Goal: Transaction & Acquisition: Download file/media

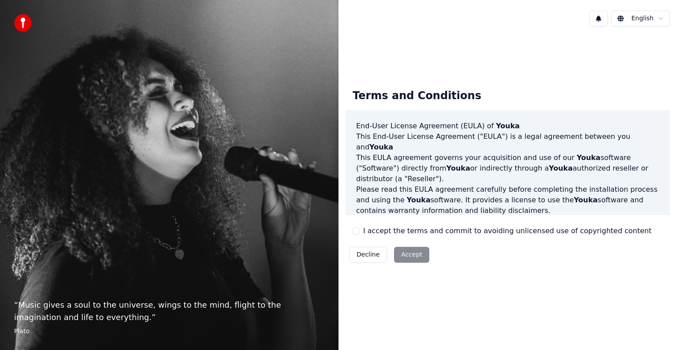
click at [580, 233] on label "I accept the terms and commit to avoiding unlicensed use of copyrighted content" at bounding box center [507, 231] width 288 height 11
click at [360, 233] on button "I accept the terms and commit to avoiding unlicensed use of copyrighted content" at bounding box center [356, 230] width 7 height 7
click at [415, 257] on button "Accept" at bounding box center [411, 255] width 35 height 16
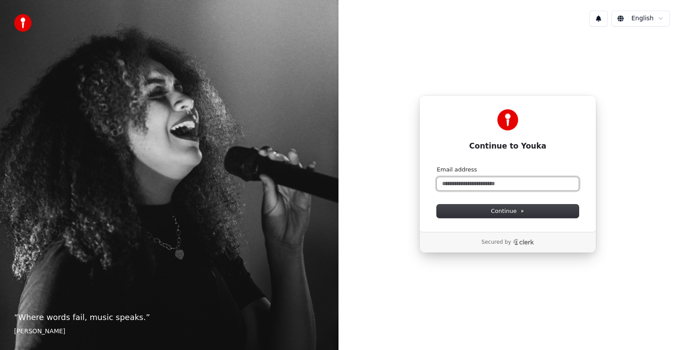
click at [471, 186] on input "Email address" at bounding box center [508, 183] width 142 height 13
click at [524, 211] on button "Continue" at bounding box center [508, 211] width 142 height 13
click at [524, 184] on input "Email address" at bounding box center [508, 183] width 142 height 13
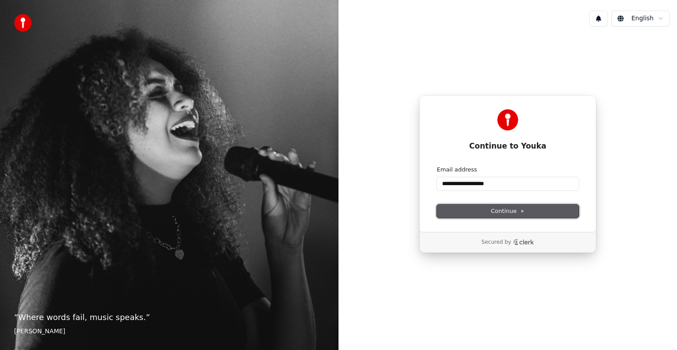
click at [501, 210] on span "Continue" at bounding box center [507, 211] width 33 height 8
type input "**********"
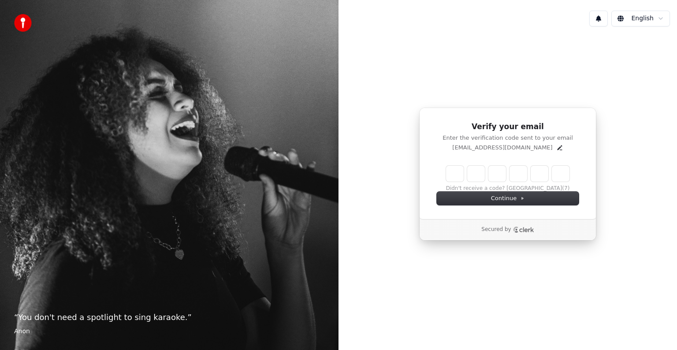
click at [451, 175] on input "Enter verification code" at bounding box center [507, 174] width 123 height 16
type input "******"
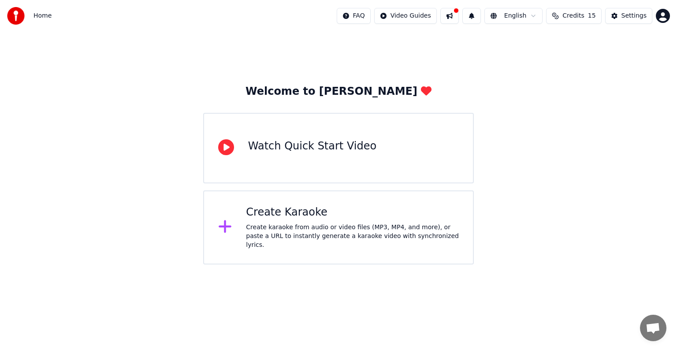
click at [259, 138] on div "Watch Quick Start Video" at bounding box center [338, 148] width 271 height 71
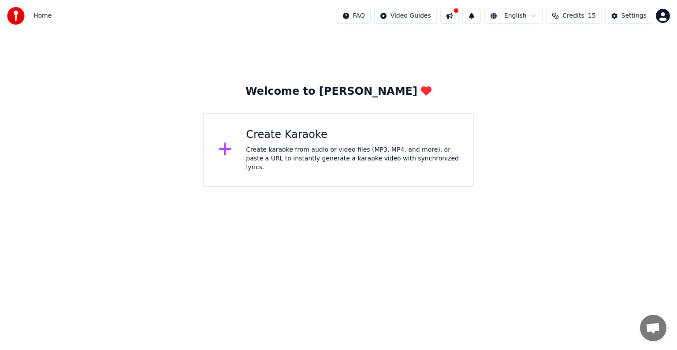
click at [351, 164] on div "Create karaoke from audio or video files (MP3, MP4, and more), or paste a URL t…" at bounding box center [352, 158] width 213 height 26
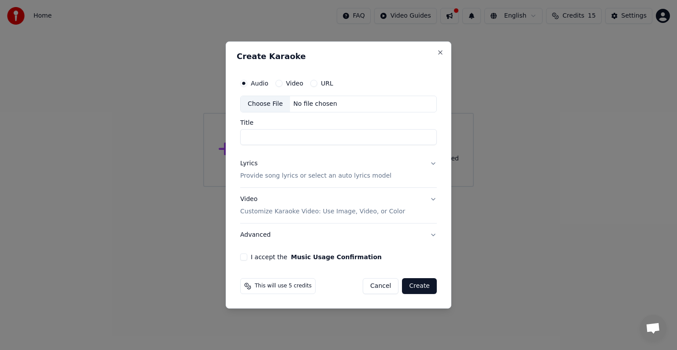
click at [315, 137] on input "Title" at bounding box center [338, 137] width 197 height 16
drag, startPoint x: 431, startPoint y: 168, endPoint x: 436, endPoint y: 158, distance: 11.0
click at [432, 167] on button "Lyrics Provide song lyrics or select an auto lyrics model" at bounding box center [338, 169] width 197 height 35
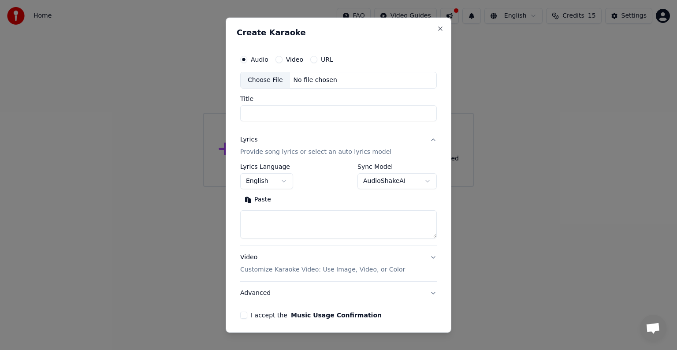
click at [436, 157] on div "**********" at bounding box center [339, 175] width 226 height 315
click at [423, 183] on body "**********" at bounding box center [338, 93] width 677 height 187
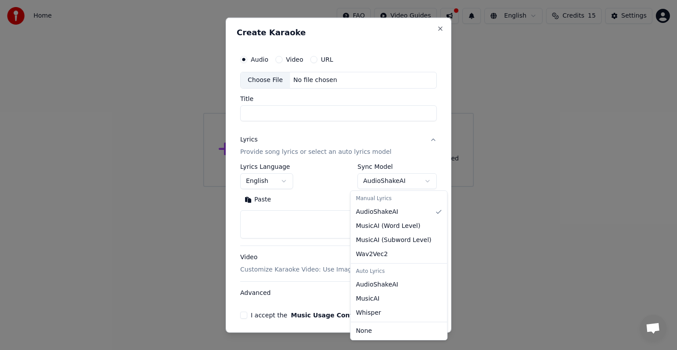
click at [423, 183] on body "**********" at bounding box center [338, 93] width 677 height 187
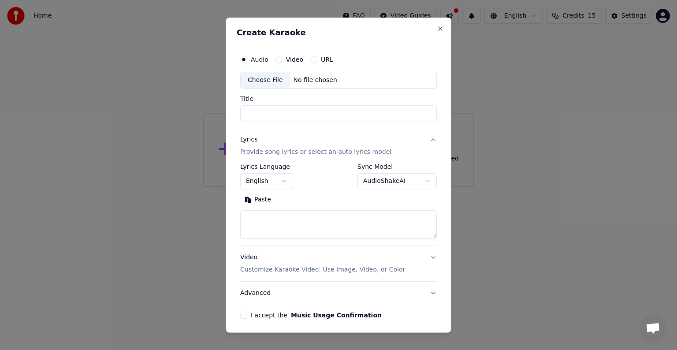
click at [283, 115] on input "Title" at bounding box center [338, 113] width 197 height 16
click at [350, 270] on p "Customize Karaoke Video: Use Image, Video, or Color" at bounding box center [322, 269] width 165 height 9
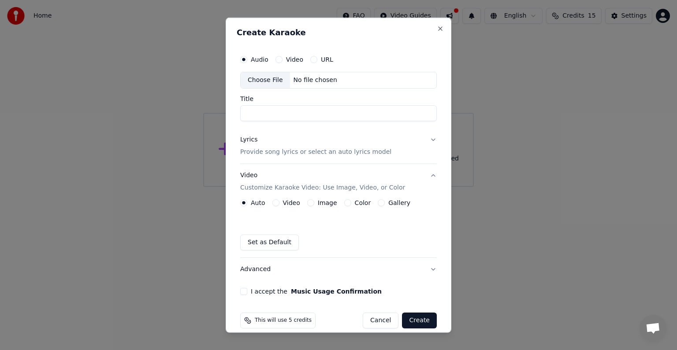
click at [281, 58] on button "Video" at bounding box center [278, 59] width 7 height 7
click at [241, 62] on button "Audio" at bounding box center [243, 59] width 7 height 7
click at [298, 63] on label "Video" at bounding box center [294, 59] width 17 height 6
click at [283, 63] on button "Video" at bounding box center [278, 59] width 7 height 7
click at [300, 81] on div "No file chosen" at bounding box center [315, 80] width 51 height 9
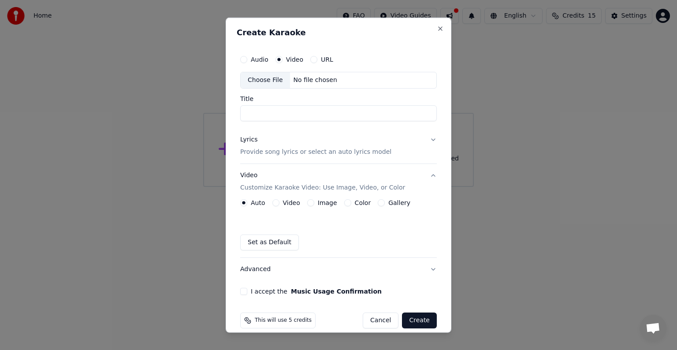
scroll to position [10, 0]
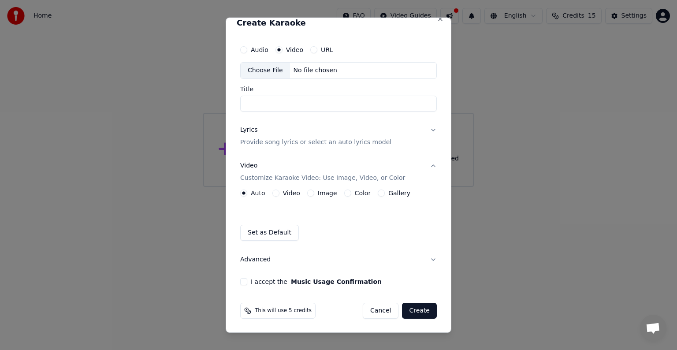
click at [372, 311] on button "Cancel" at bounding box center [381, 311] width 36 height 16
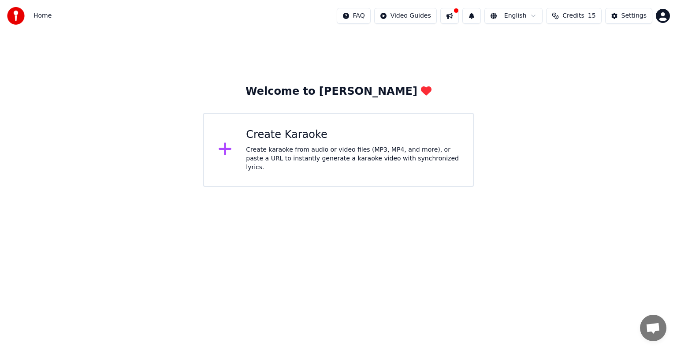
click at [271, 142] on div "Create Karaoke" at bounding box center [352, 135] width 213 height 14
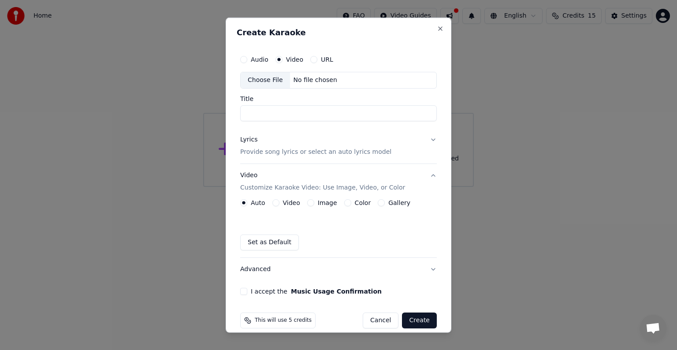
click at [324, 62] on label "URL" at bounding box center [327, 59] width 12 height 6
click at [317, 62] on button "URL" at bounding box center [313, 59] width 7 height 7
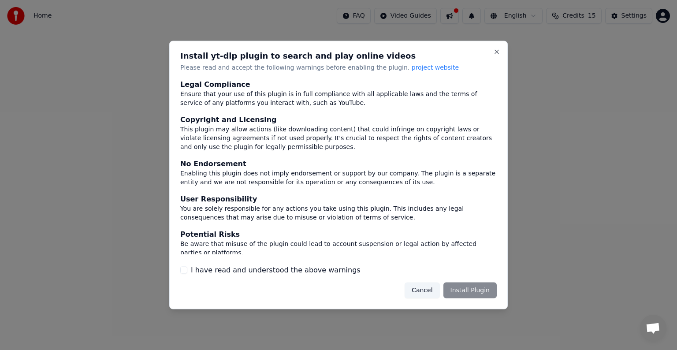
scroll to position [38, 0]
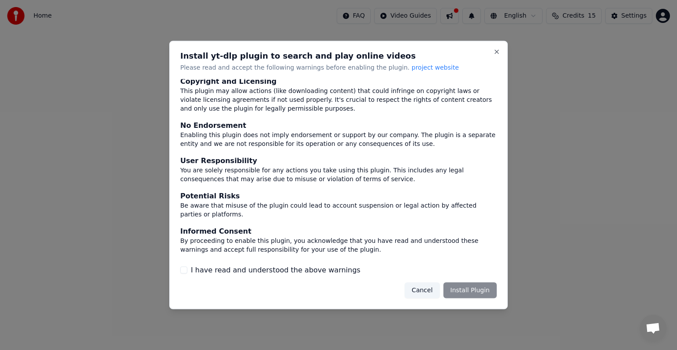
click at [289, 273] on label "I have read and understood the above warnings" at bounding box center [276, 269] width 170 height 11
click at [187, 273] on button "I have read and understood the above warnings" at bounding box center [183, 269] width 7 height 7
click at [477, 293] on button "Install Plugin" at bounding box center [469, 290] width 53 height 16
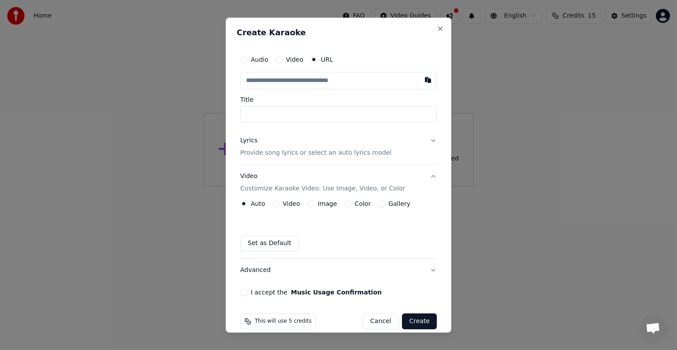
click at [321, 80] on input "text" at bounding box center [338, 81] width 197 height 18
paste input "**********"
type input "**********"
click at [341, 115] on input "Title" at bounding box center [338, 114] width 197 height 16
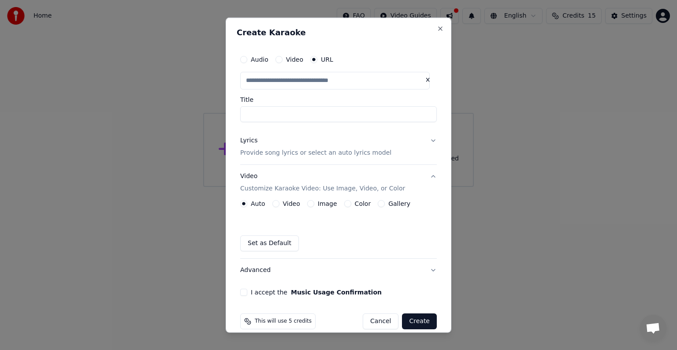
scroll to position [0, 0]
type input "**********"
click at [333, 156] on p "Provide song lyrics or select an auto lyrics model" at bounding box center [315, 153] width 151 height 9
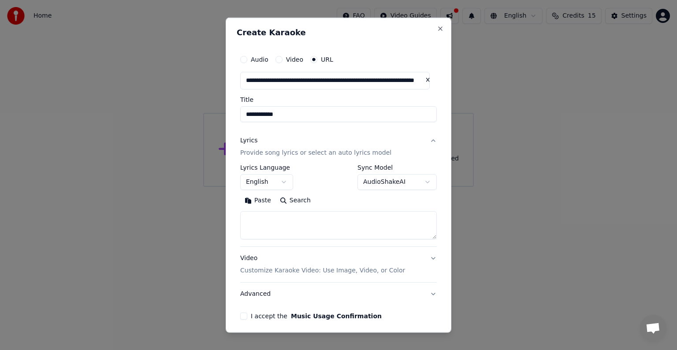
click at [287, 183] on body "**********" at bounding box center [338, 93] width 677 height 187
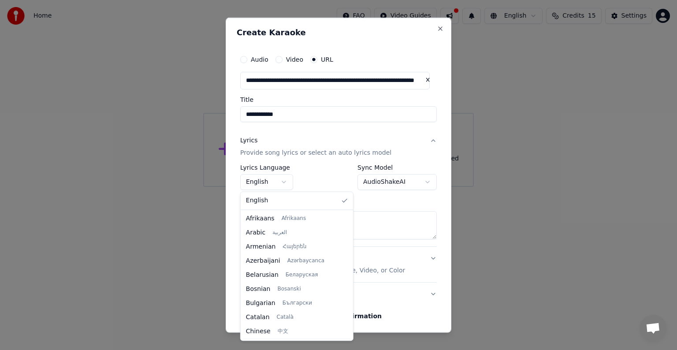
scroll to position [14, 0]
select select "**"
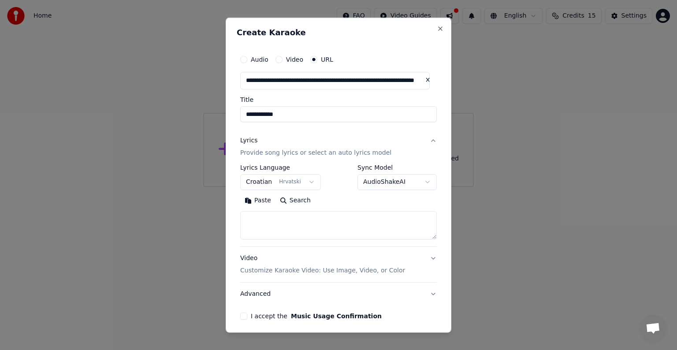
click at [303, 217] on textarea at bounding box center [338, 225] width 197 height 28
paste textarea "**********"
type textarea "**********"
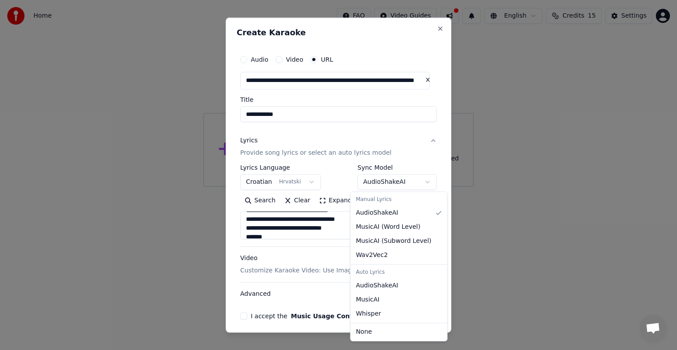
click at [419, 184] on body "**********" at bounding box center [338, 93] width 677 height 187
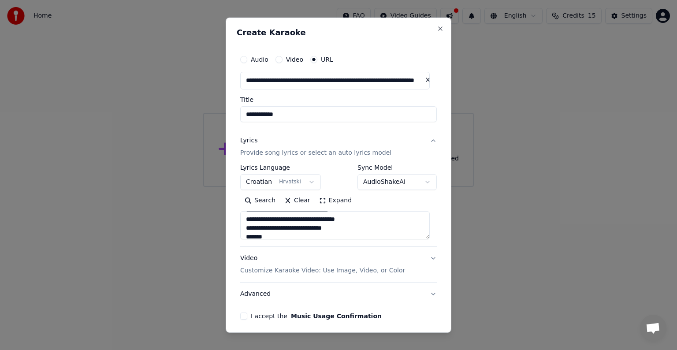
scroll to position [34, 0]
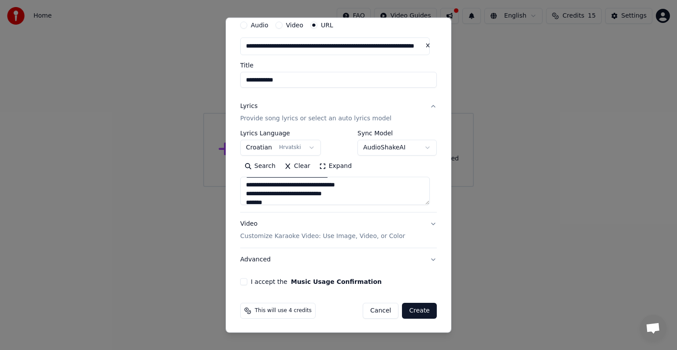
click at [427, 223] on button "Video Customize Karaoke Video: Use Image, Video, or Color" at bounding box center [338, 229] width 197 height 35
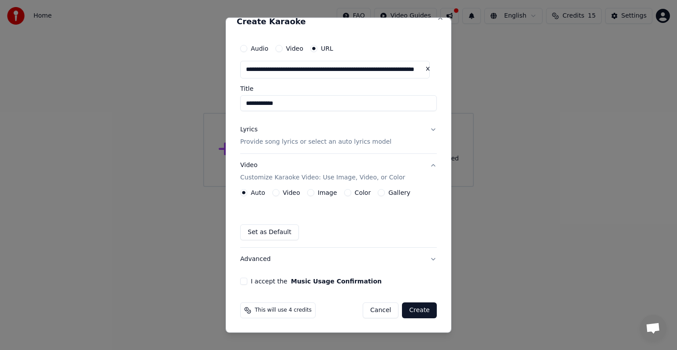
scroll to position [11, 0]
click at [279, 195] on div "Video" at bounding box center [286, 193] width 28 height 7
click at [279, 190] on div "Video" at bounding box center [286, 193] width 28 height 7
click at [278, 192] on button "Video" at bounding box center [275, 193] width 7 height 7
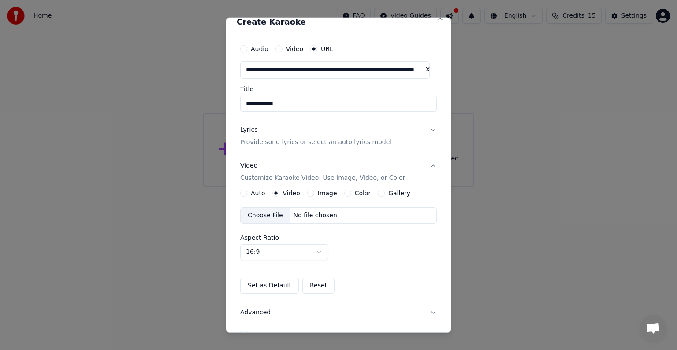
click at [309, 194] on button "Image" at bounding box center [310, 193] width 7 height 7
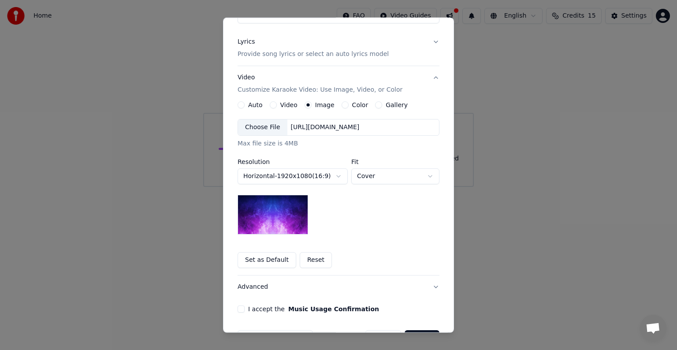
scroll to position [55, 0]
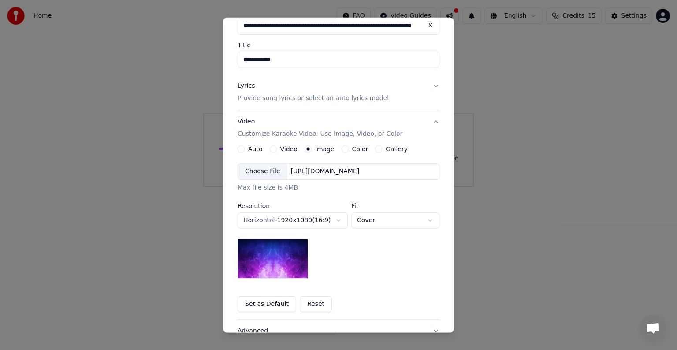
click at [342, 150] on button "Color" at bounding box center [345, 148] width 7 height 7
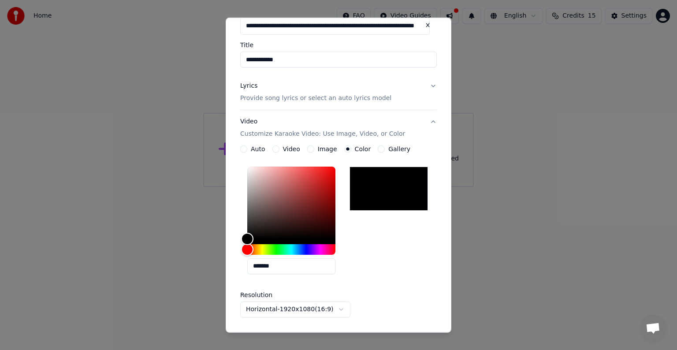
click at [378, 146] on button "Gallery" at bounding box center [381, 148] width 7 height 7
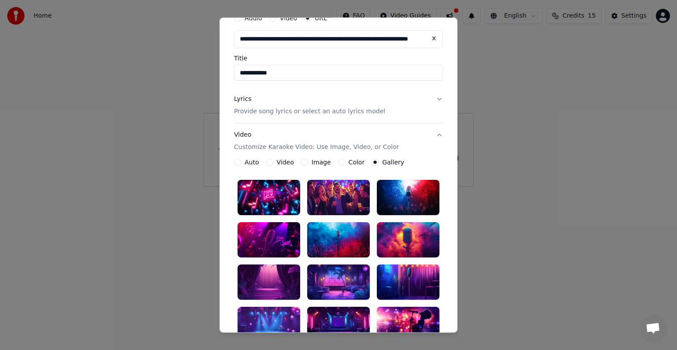
scroll to position [40, 0]
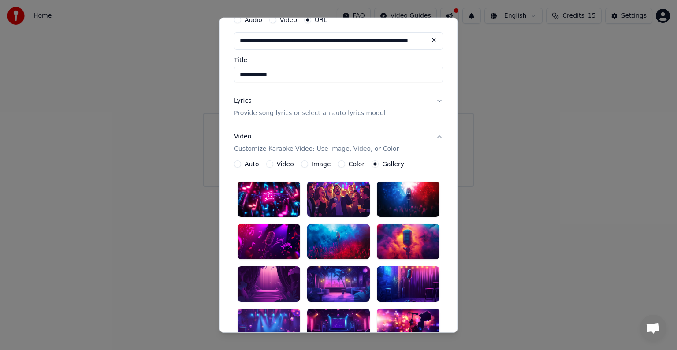
click at [238, 162] on div "Auto" at bounding box center [246, 163] width 25 height 7
click at [235, 164] on button "Auto" at bounding box center [237, 163] width 7 height 7
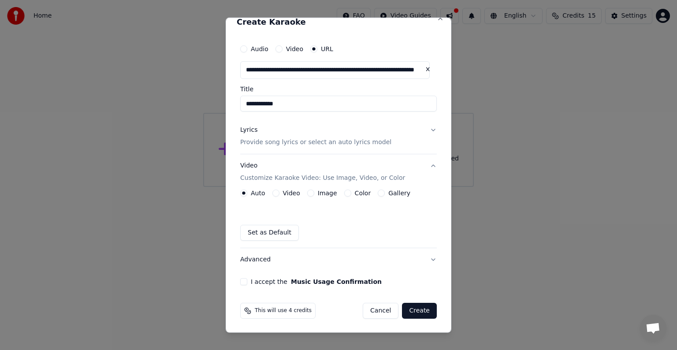
click at [406, 268] on button "Advanced" at bounding box center [338, 259] width 197 height 23
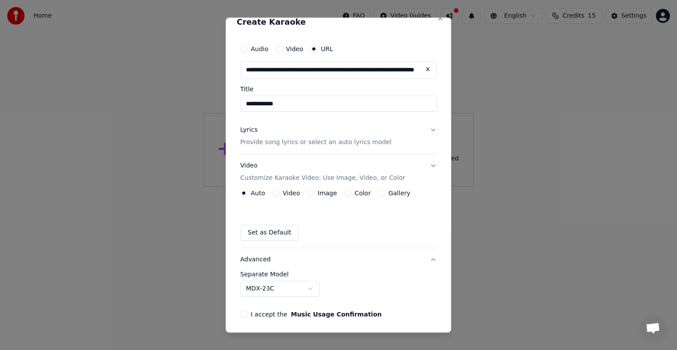
scroll to position [0, 0]
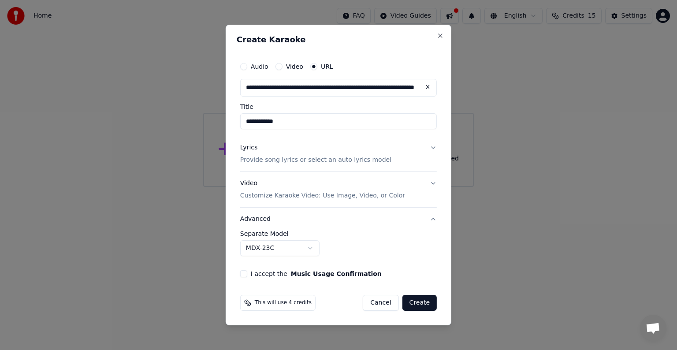
click at [314, 187] on body "**********" at bounding box center [338, 93] width 677 height 187
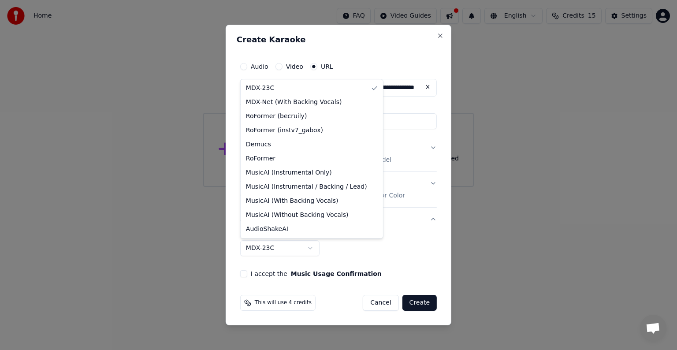
click at [313, 187] on body "**********" at bounding box center [338, 93] width 677 height 187
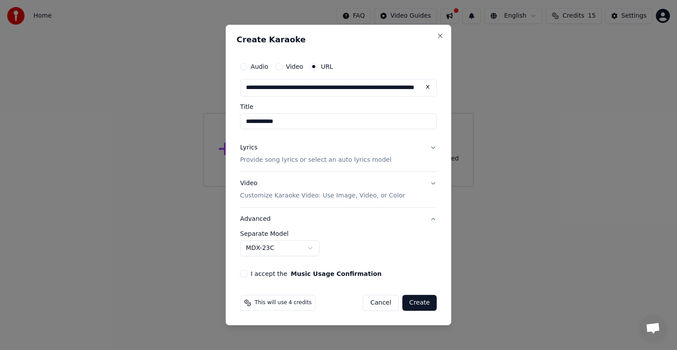
click at [424, 308] on button "Create" at bounding box center [419, 303] width 35 height 16
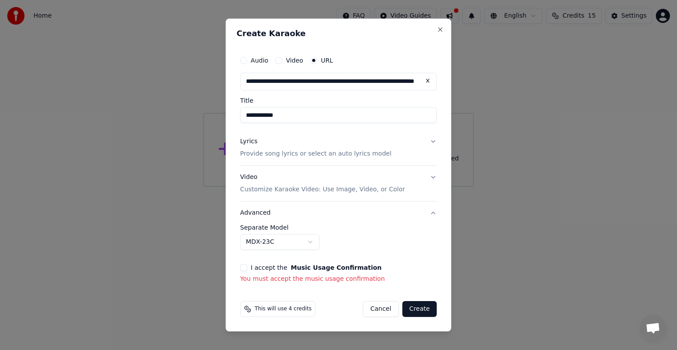
click at [318, 279] on p "You must accept the music usage confirmation" at bounding box center [338, 279] width 197 height 9
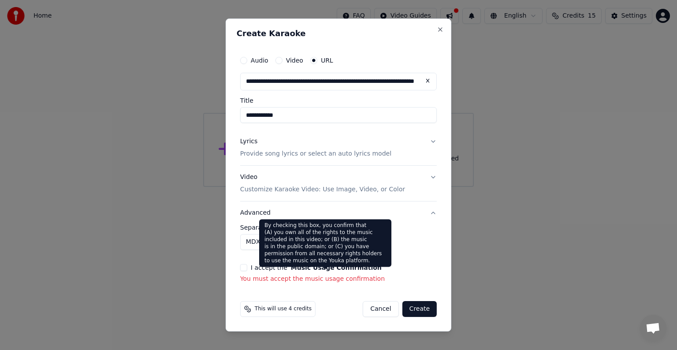
click at [321, 268] on button "Music Usage Confirmation" at bounding box center [336, 267] width 91 height 6
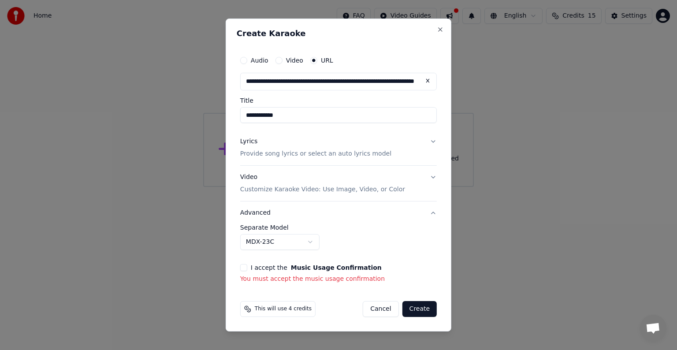
click at [242, 269] on button "I accept the Music Usage Confirmation" at bounding box center [243, 267] width 7 height 7
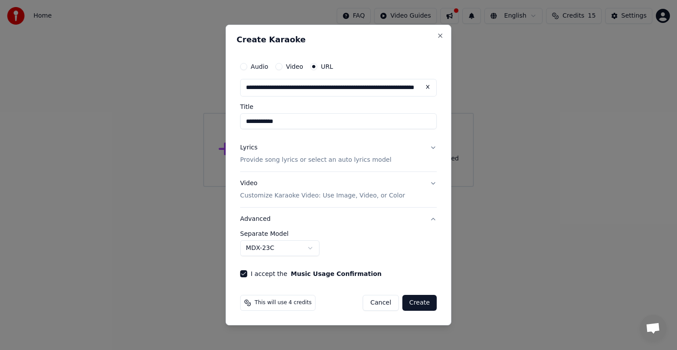
click at [428, 304] on button "Create" at bounding box center [419, 303] width 35 height 16
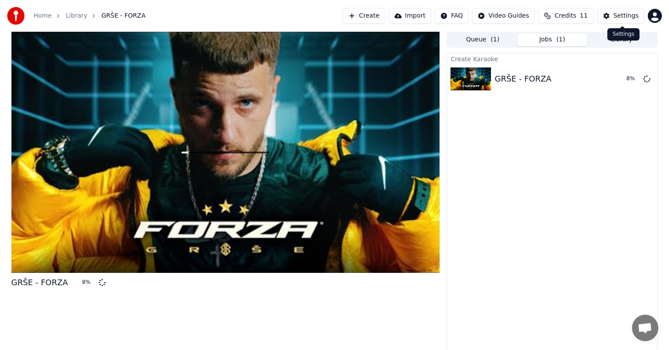
click at [616, 20] on button "Settings" at bounding box center [621, 16] width 47 height 16
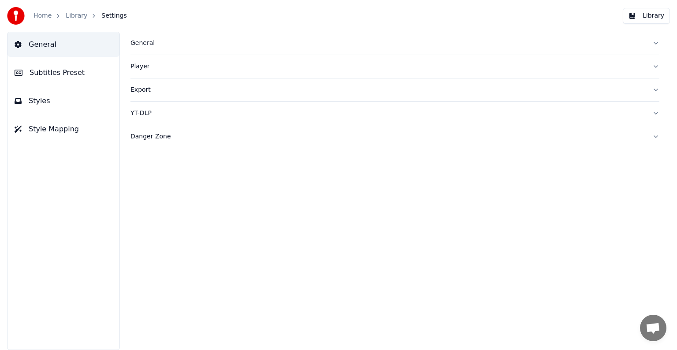
click at [651, 42] on button "General" at bounding box center [394, 43] width 529 height 23
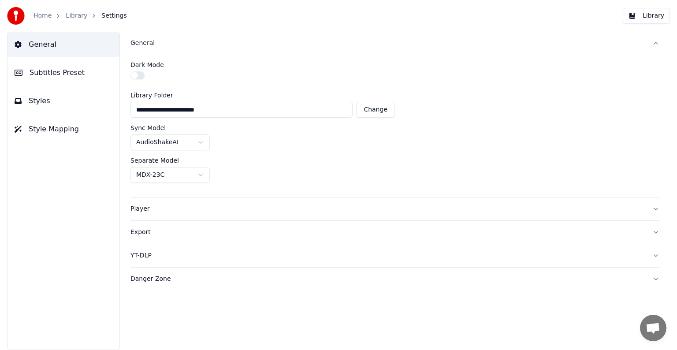
click at [653, 43] on button "General" at bounding box center [394, 43] width 529 height 23
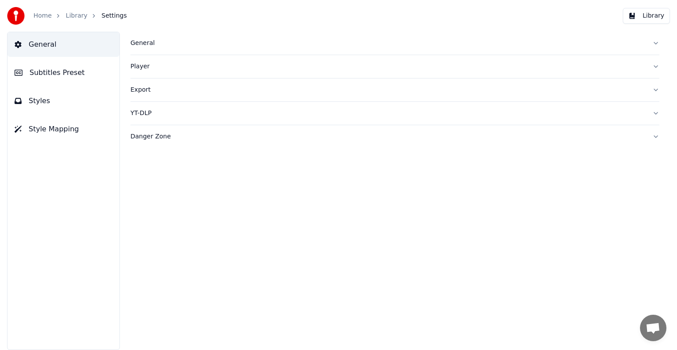
click at [649, 63] on button "Player" at bounding box center [394, 66] width 529 height 23
click at [652, 86] on button "Export" at bounding box center [394, 89] width 529 height 23
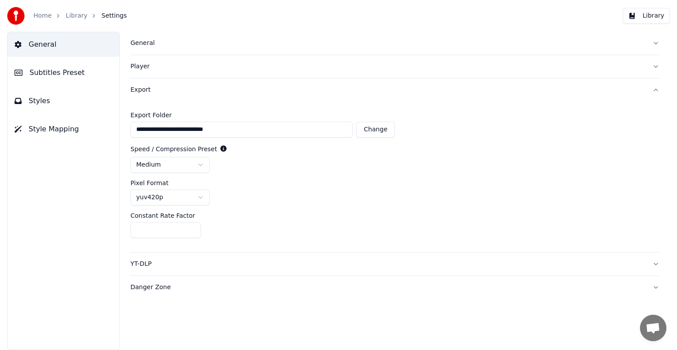
click at [658, 86] on button "Export" at bounding box center [394, 89] width 529 height 23
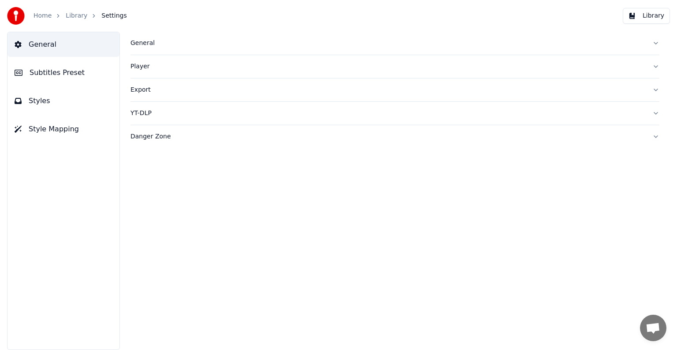
click at [643, 115] on div "YT-DLP" at bounding box center [387, 113] width 515 height 9
click at [643, 114] on div "YT-DLP" at bounding box center [387, 113] width 515 height 9
click at [655, 139] on button "Danger Zone" at bounding box center [394, 136] width 529 height 23
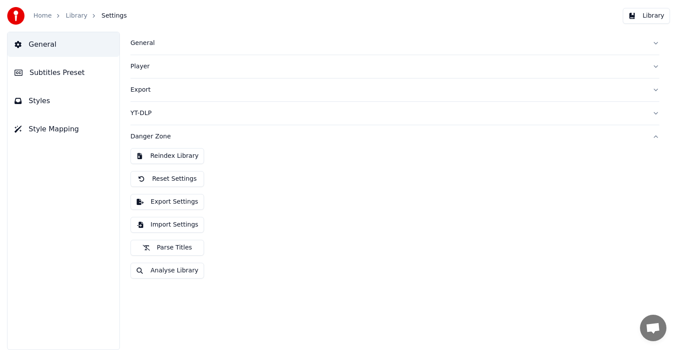
click at [656, 139] on button "Danger Zone" at bounding box center [394, 136] width 529 height 23
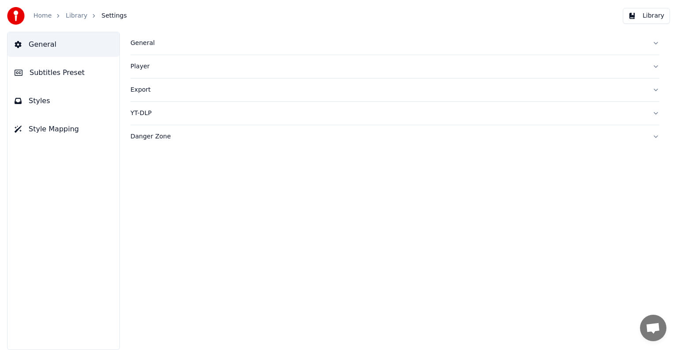
click at [74, 72] on span "Subtitles Preset" at bounding box center [57, 72] width 55 height 11
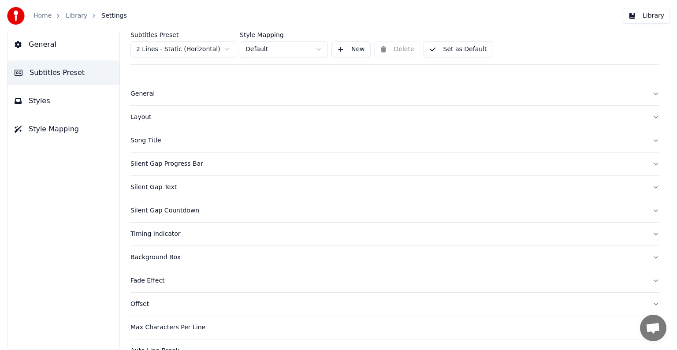
click at [640, 96] on button "General" at bounding box center [394, 93] width 529 height 23
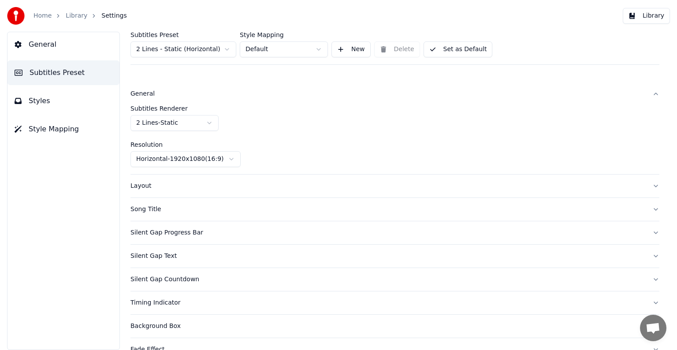
click at [640, 96] on button "General" at bounding box center [394, 93] width 529 height 23
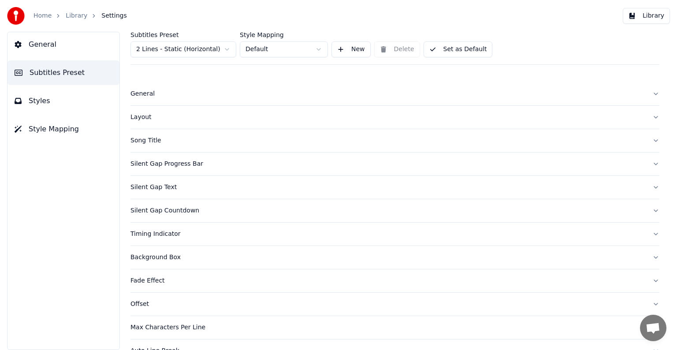
click at [631, 127] on button "Layout" at bounding box center [394, 117] width 529 height 23
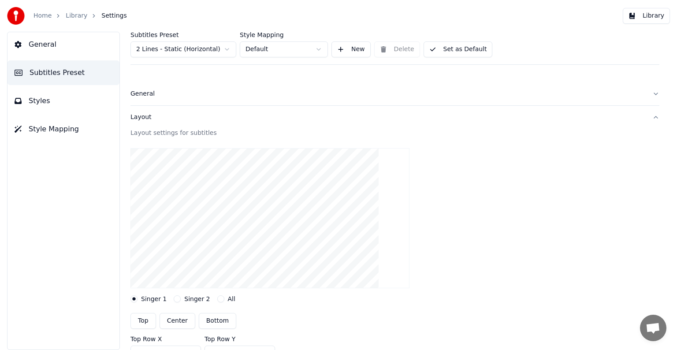
click at [634, 124] on button "Layout" at bounding box center [394, 117] width 529 height 23
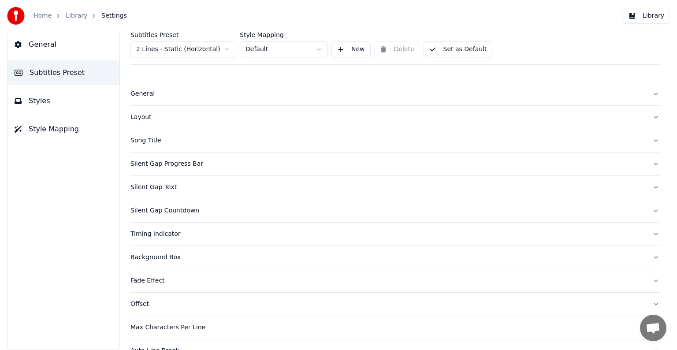
click at [643, 149] on button "Song Title" at bounding box center [394, 140] width 529 height 23
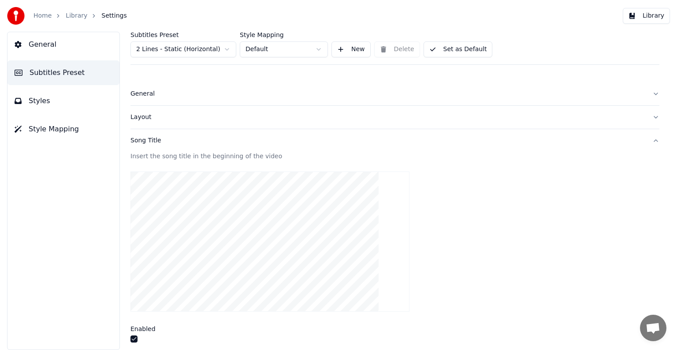
click at [643, 149] on button "Song Title" at bounding box center [394, 140] width 529 height 23
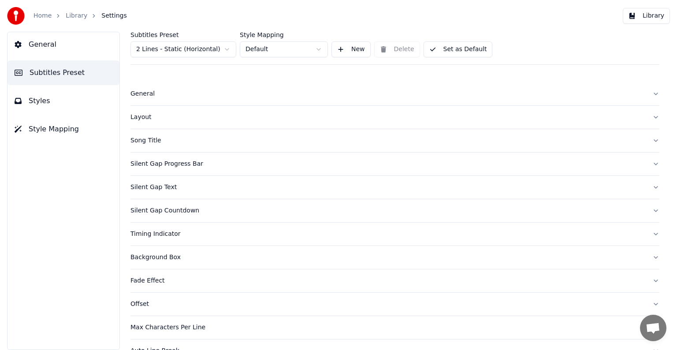
click at [641, 167] on button "Silent Gap Progress Bar" at bounding box center [394, 163] width 529 height 23
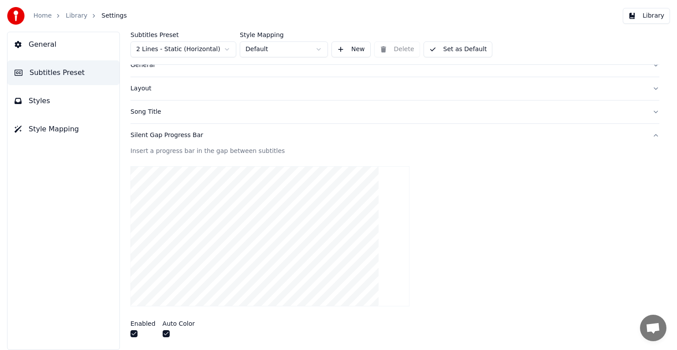
scroll to position [88, 0]
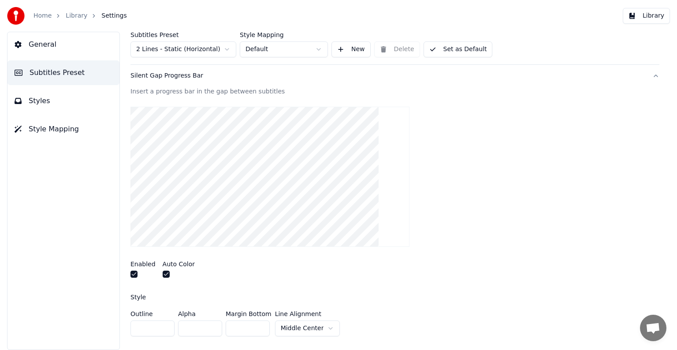
click at [646, 75] on button "Silent Gap Progress Bar" at bounding box center [394, 75] width 529 height 23
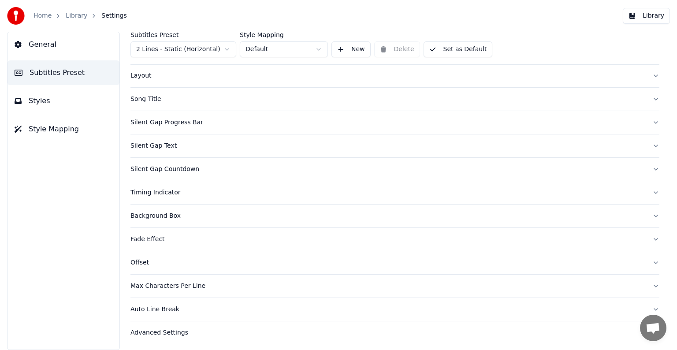
click at [220, 22] on div "Home Library Settings Library" at bounding box center [338, 16] width 677 height 32
click at [42, 18] on link "Home" at bounding box center [42, 15] width 18 height 9
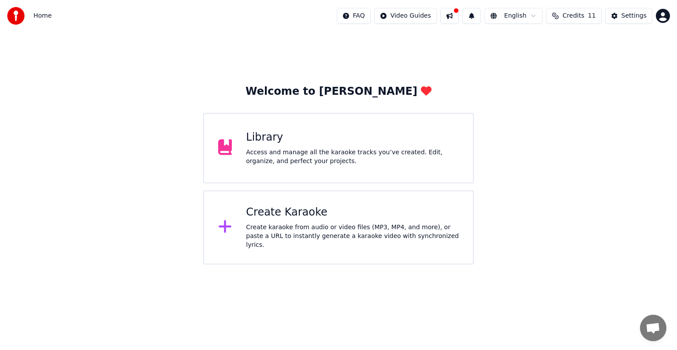
click at [455, 18] on button at bounding box center [449, 16] width 19 height 16
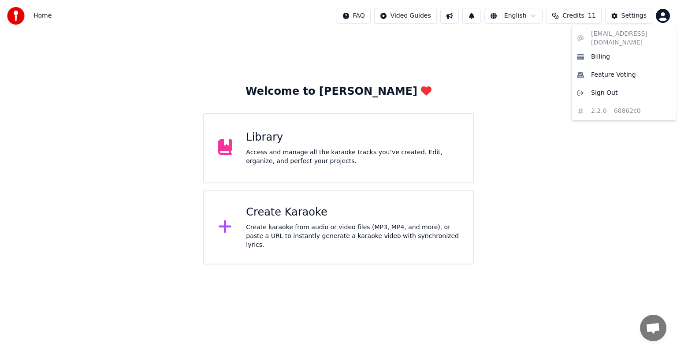
click at [667, 19] on html "Home FAQ Video Guides English Credits 11 Settings Welcome to Youka Library Acce…" at bounding box center [338, 132] width 677 height 264
click at [609, 50] on div "Billing" at bounding box center [623, 57] width 101 height 14
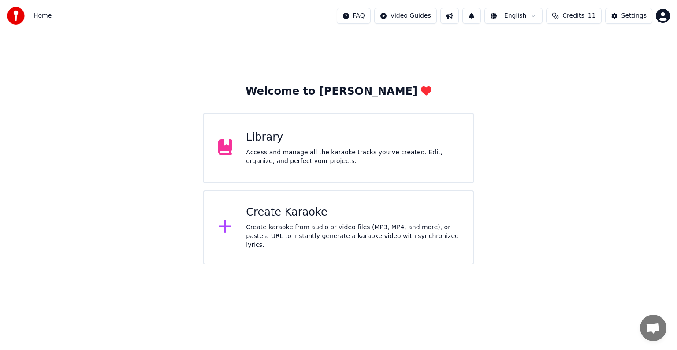
click at [656, 334] on span "Otvorite chat" at bounding box center [653, 329] width 15 height 12
click at [315, 159] on div "Access and manage all the karaoke tracks you’ve created. Edit, organize, and pe…" at bounding box center [352, 157] width 213 height 18
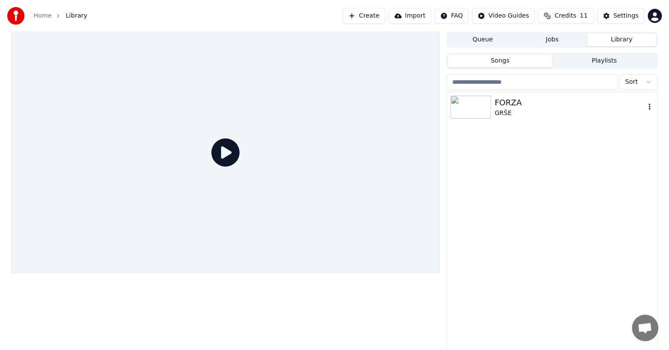
click at [471, 114] on img at bounding box center [471, 107] width 41 height 23
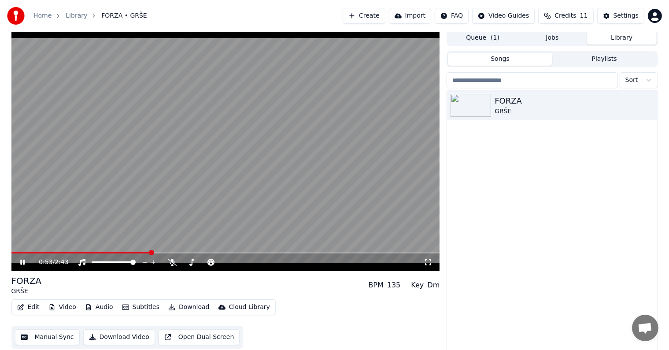
scroll to position [4, 0]
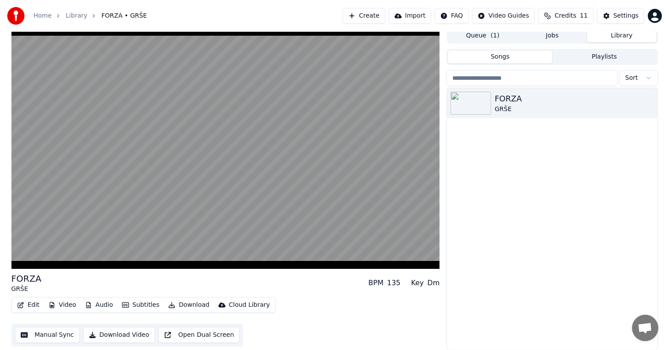
click at [193, 333] on button "Open Dual Screen" at bounding box center [200, 335] width 82 height 16
click at [25, 304] on button "Edit" at bounding box center [29, 305] width 30 height 12
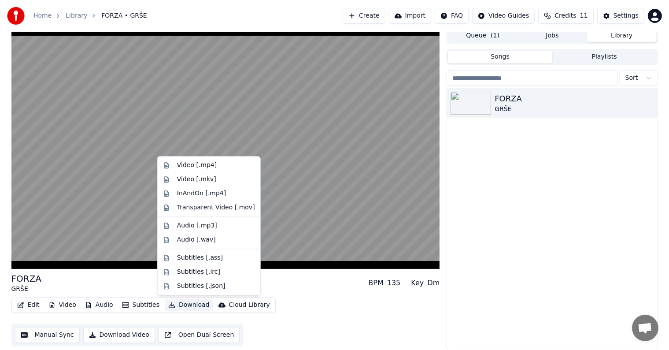
click at [179, 306] on button "Download" at bounding box center [189, 305] width 48 height 12
click at [191, 227] on div "Audio [.mp3]" at bounding box center [197, 225] width 40 height 9
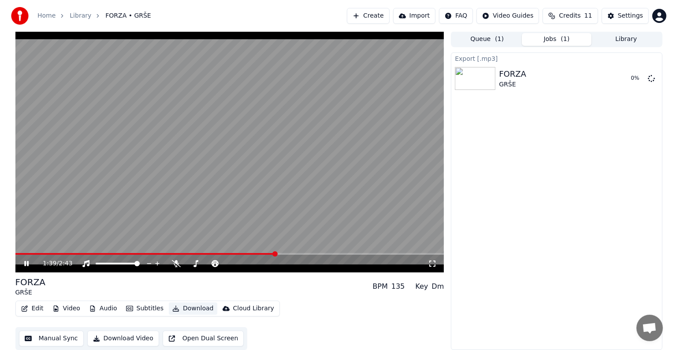
scroll to position [0, 0]
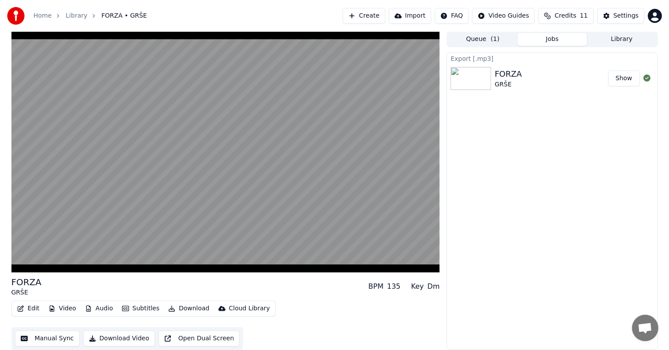
click at [630, 80] on button "Show" at bounding box center [625, 79] width 32 height 16
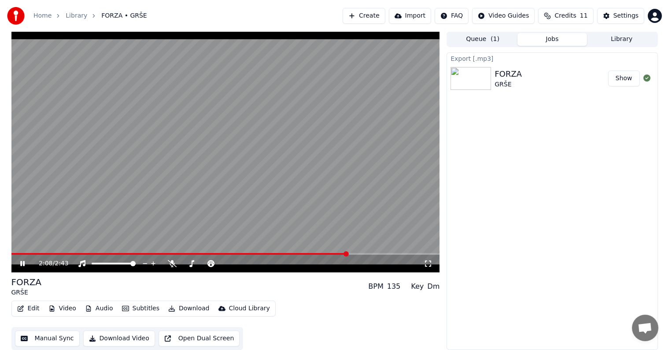
click at [192, 309] on button "Download" at bounding box center [189, 308] width 48 height 12
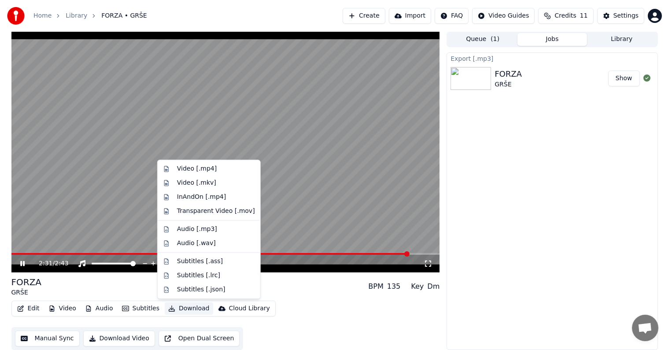
click at [80, 289] on div "FORZA GRŠE BPM 135 Key Dm" at bounding box center [225, 286] width 429 height 21
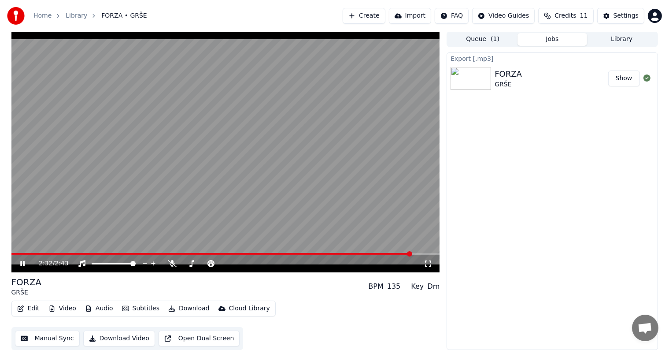
click at [22, 266] on icon at bounding box center [29, 263] width 21 height 7
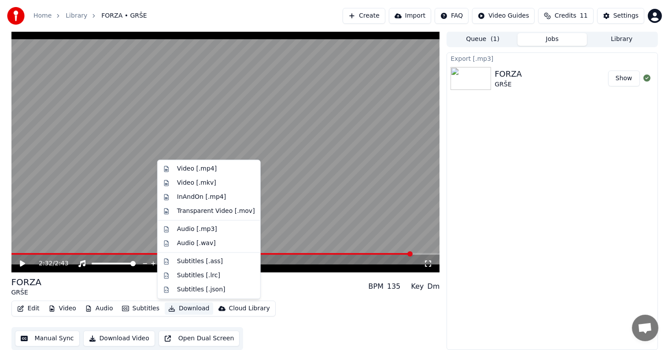
click at [189, 309] on button "Download" at bounding box center [189, 308] width 48 height 12
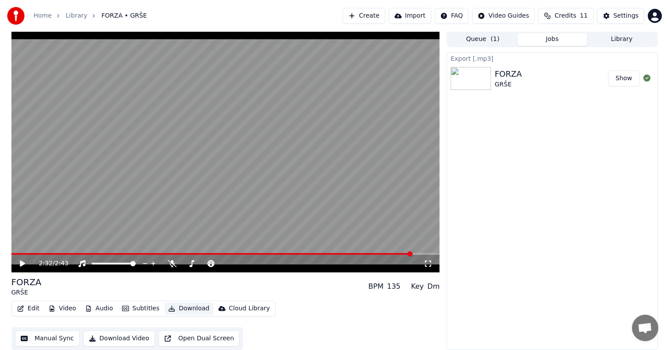
click at [189, 309] on button "Download" at bounding box center [189, 308] width 48 height 12
click at [580, 175] on div "Export [.mp3] FORZA GRŠE Show" at bounding box center [552, 201] width 211 height 298
click at [568, 201] on div "Export [.mp3] FORZA GRŠE Show" at bounding box center [552, 201] width 211 height 298
click at [371, 18] on button "Create" at bounding box center [364, 16] width 43 height 16
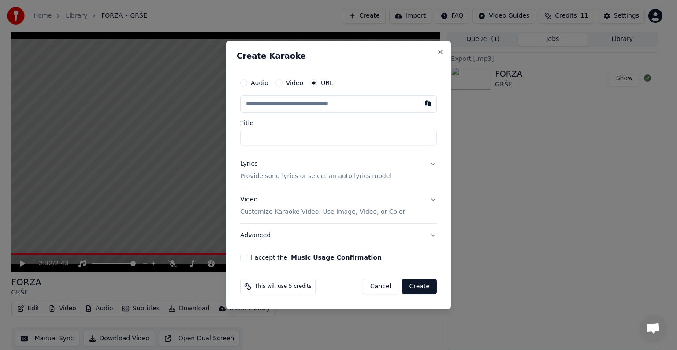
click at [335, 104] on input "text" at bounding box center [338, 104] width 197 height 18
type input "**********"
click at [317, 135] on input "Title" at bounding box center [338, 138] width 197 height 16
type input "**********"
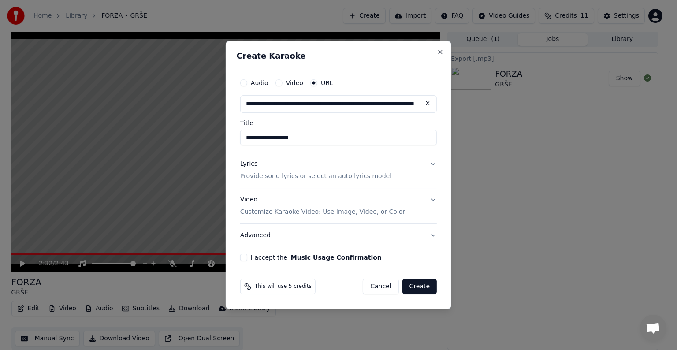
scroll to position [0, 0]
type input "**********"
click at [374, 180] on p "Provide song lyrics or select an auto lyrics model" at bounding box center [315, 176] width 151 height 9
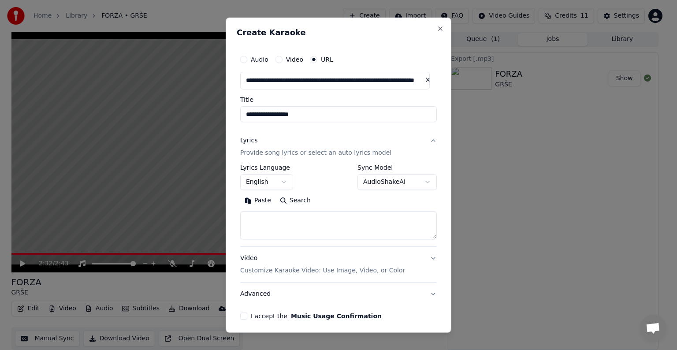
click at [267, 183] on button "English" at bounding box center [266, 182] width 53 height 16
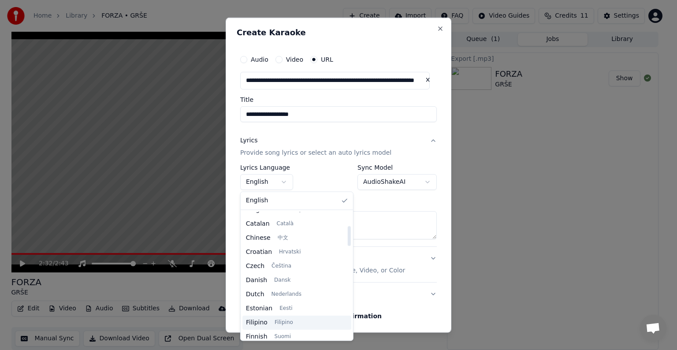
scroll to position [88, 0]
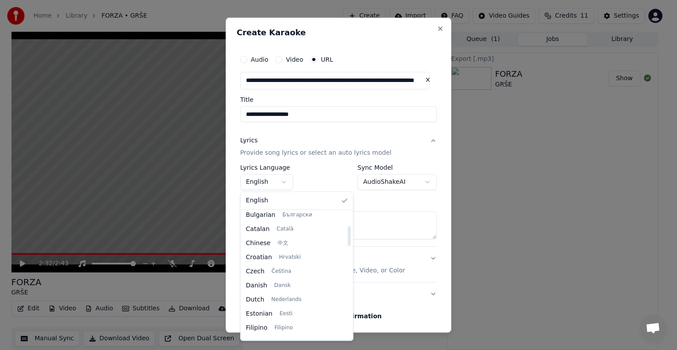
select select "**"
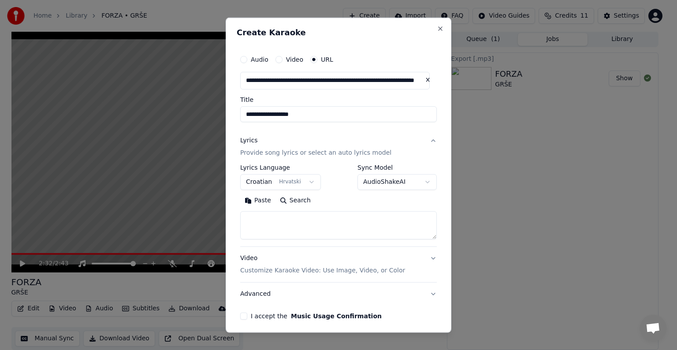
click at [313, 222] on textarea at bounding box center [338, 225] width 197 height 28
paste textarea "**********"
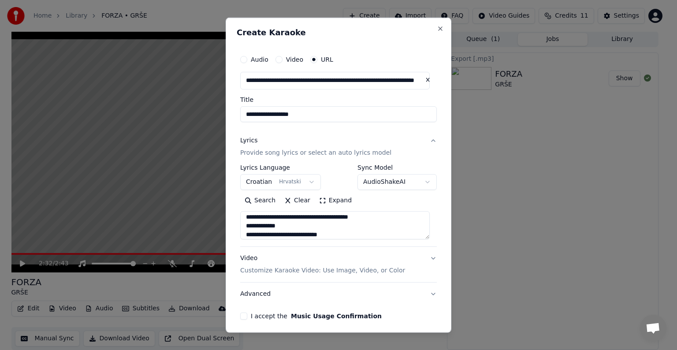
scroll to position [34, 0]
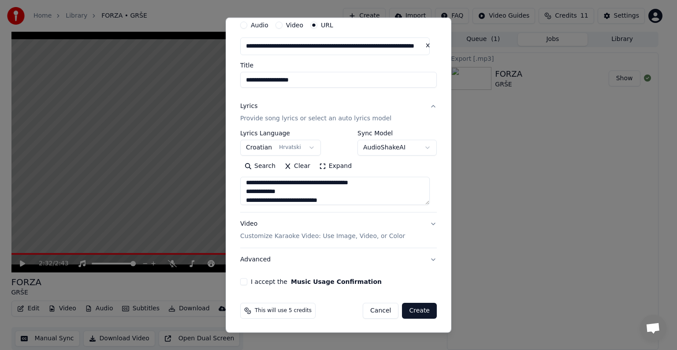
type textarea "**********"
click at [427, 224] on button "Video Customize Karaoke Video: Use Image, Video, or Color" at bounding box center [338, 229] width 197 height 35
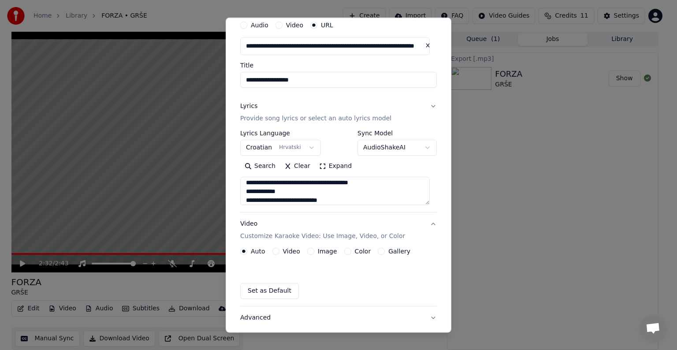
scroll to position [11, 0]
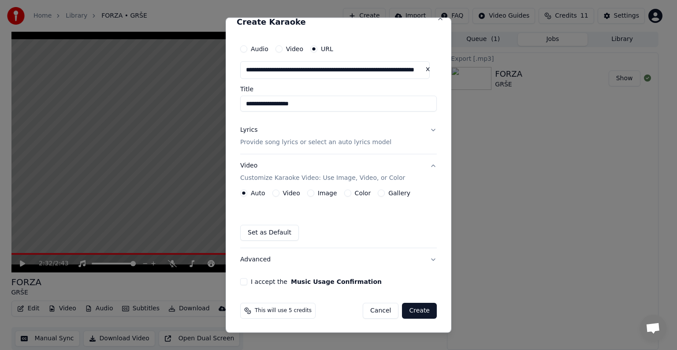
click at [313, 196] on div "Auto Video Image Color Gallery Set as Default" at bounding box center [338, 215] width 197 height 51
click at [311, 193] on button "Image" at bounding box center [310, 193] width 7 height 7
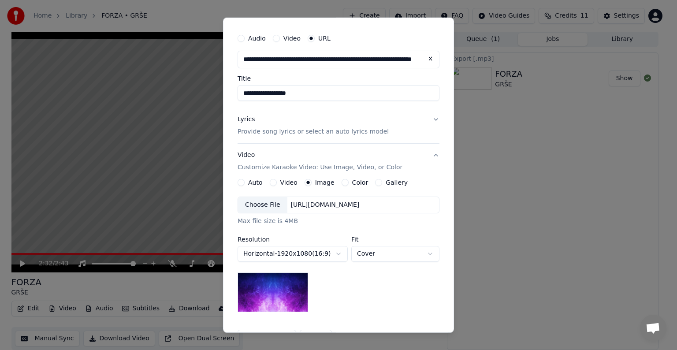
scroll to position [0, 0]
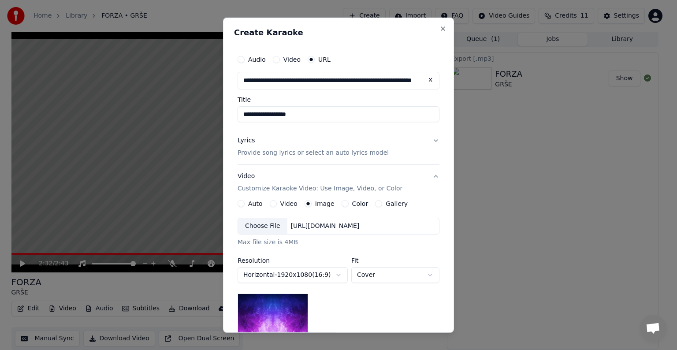
click at [375, 206] on button "Gallery" at bounding box center [378, 203] width 7 height 7
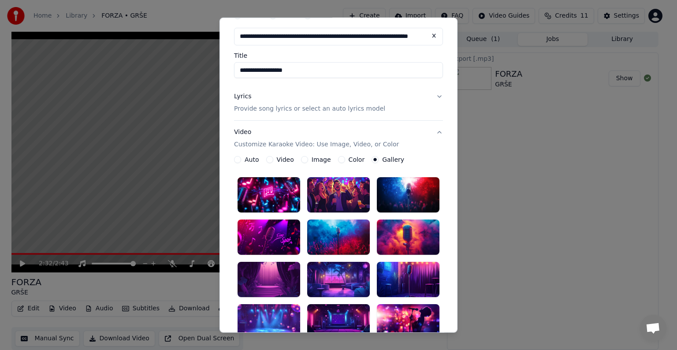
scroll to position [88, 0]
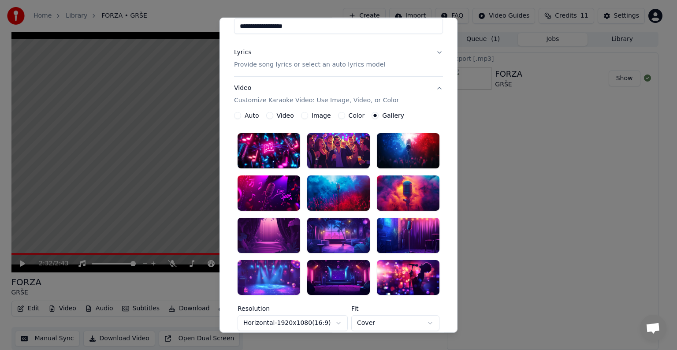
click at [407, 196] on div at bounding box center [408, 192] width 63 height 35
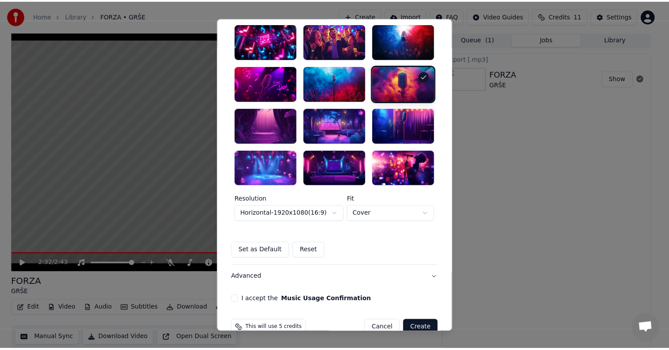
scroll to position [216, 0]
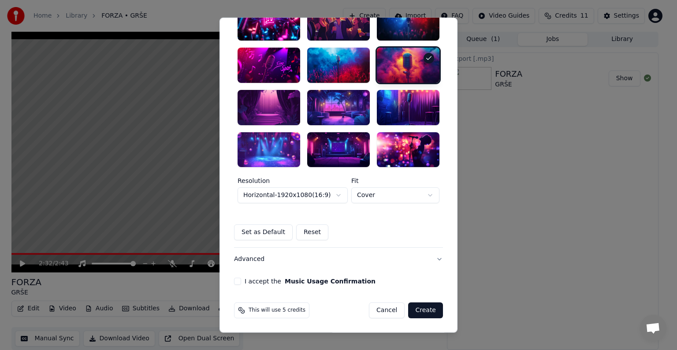
click at [300, 281] on button "Music Usage Confirmation" at bounding box center [330, 281] width 91 height 6
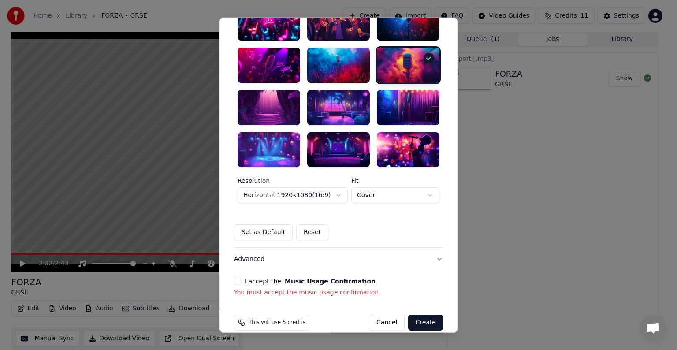
click at [238, 285] on div "I accept the Music Usage Confirmation You must accept the music usage confirmat…" at bounding box center [338, 287] width 209 height 19
click at [236, 285] on div "I accept the Music Usage Confirmation You must accept the music usage confirmat…" at bounding box center [338, 287] width 209 height 19
click at [235, 281] on button "I accept the Music Usage Confirmation" at bounding box center [237, 281] width 7 height 7
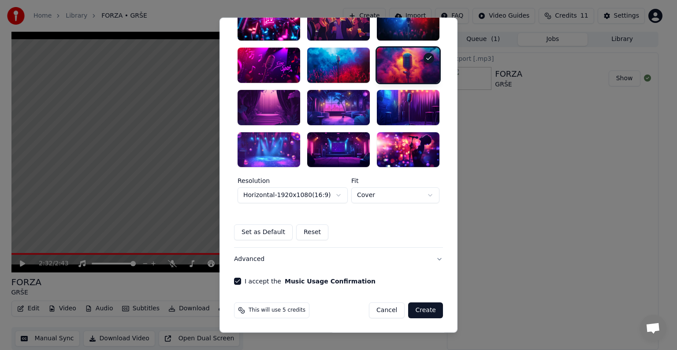
click at [430, 313] on button "Create" at bounding box center [425, 310] width 35 height 16
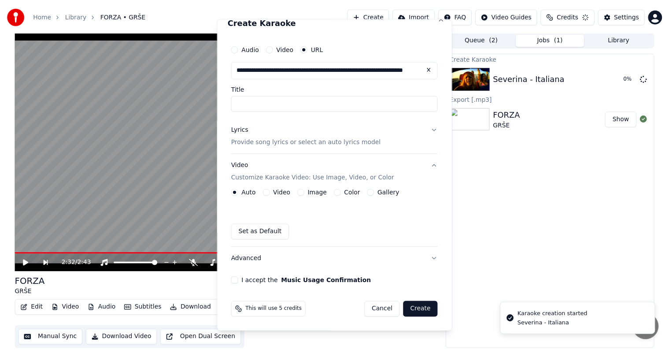
scroll to position [11, 0]
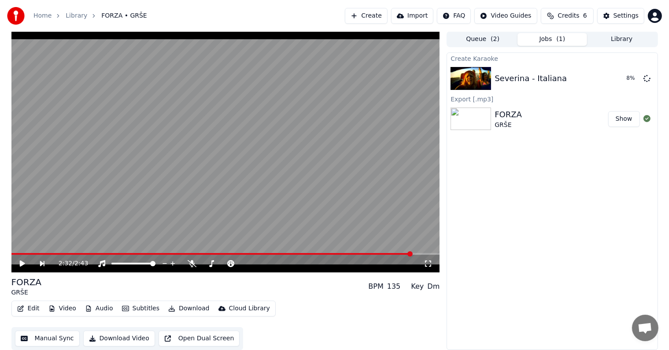
click at [531, 118] on div "FORZA GRŠE" at bounding box center [551, 118] width 113 height 21
click at [378, 326] on div "Edit Video Audio Subtitles Download Cloud Library Manual Sync Download Video Op…" at bounding box center [225, 325] width 429 height 49
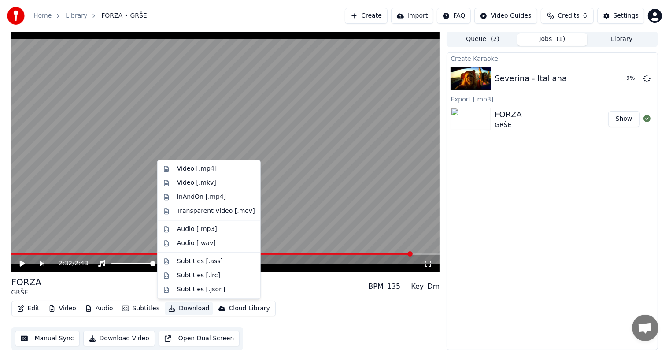
click at [182, 309] on button "Download" at bounding box center [189, 308] width 48 height 12
click at [551, 262] on div "Create Karaoke Severina - Italiana 12 % Export [.mp3] FORZA GRŠE Show" at bounding box center [552, 201] width 211 height 298
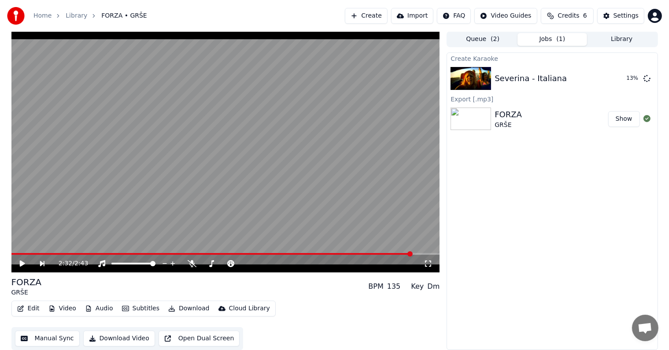
click at [67, 310] on button "Video" at bounding box center [62, 308] width 35 height 12
click at [33, 310] on button "Edit" at bounding box center [29, 308] width 30 height 12
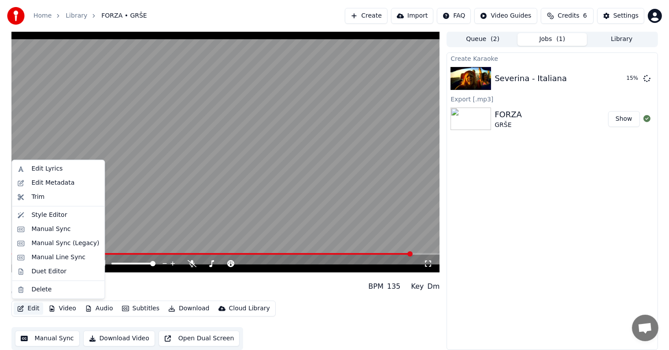
click at [33, 310] on button "Edit" at bounding box center [29, 308] width 30 height 12
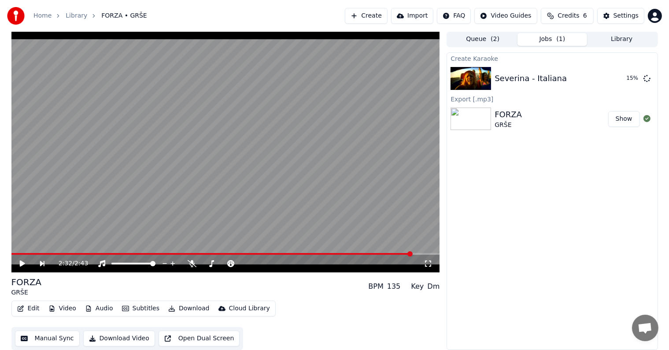
click at [94, 308] on button "Audio" at bounding box center [99, 308] width 35 height 12
click at [245, 311] on div "Cloud Library" at bounding box center [249, 308] width 41 height 9
click at [326, 320] on div "Edit Video Audio Subtitles Download Cloud Library Manual Sync Download Video Op…" at bounding box center [225, 325] width 429 height 49
click at [610, 39] on button "Library" at bounding box center [623, 39] width 70 height 13
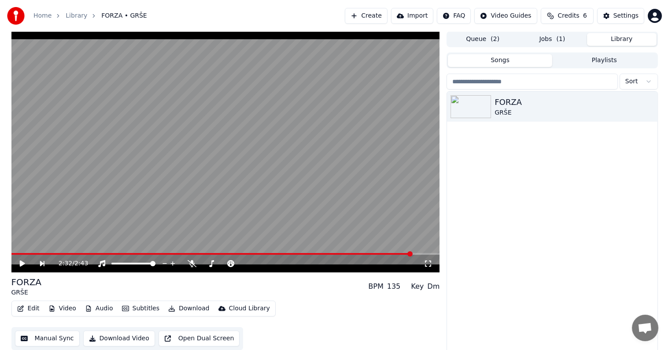
click at [45, 253] on span at bounding box center [212, 254] width 402 height 2
click at [19, 268] on div "0:13 / 2:43" at bounding box center [225, 264] width 429 height 18
click at [21, 264] on icon at bounding box center [21, 263] width 5 height 6
click at [80, 255] on span at bounding box center [225, 254] width 429 height 2
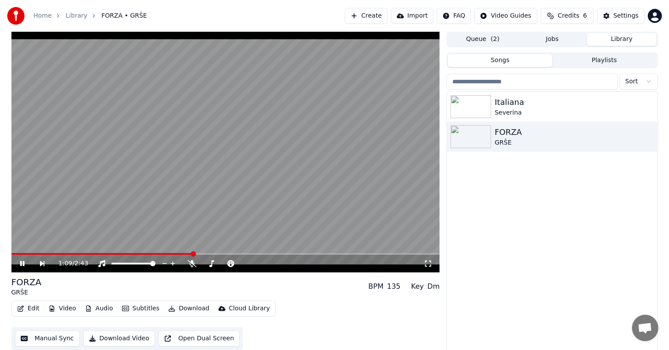
click at [21, 259] on div "1:09 / 2:43" at bounding box center [226, 263] width 422 height 9
click at [18, 270] on div "1:09 / 2:43" at bounding box center [225, 264] width 429 height 18
click at [23, 265] on icon at bounding box center [22, 263] width 4 height 5
click at [524, 111] on div "Severina" at bounding box center [570, 112] width 150 height 9
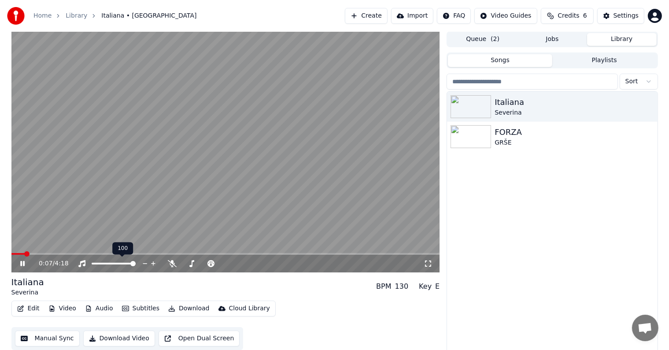
click at [136, 266] on span at bounding box center [132, 263] width 5 height 5
click at [171, 265] on icon at bounding box center [172, 263] width 9 height 7
drag, startPoint x: 211, startPoint y: 264, endPoint x: 203, endPoint y: 267, distance: 8.7
click at [203, 267] on div at bounding box center [212, 263] width 71 height 9
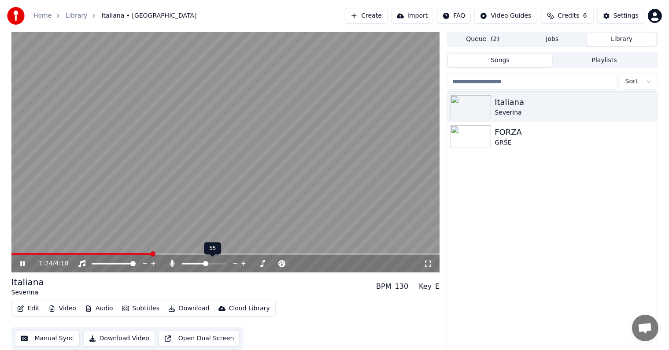
click at [206, 263] on span at bounding box center [194, 264] width 24 height 2
drag, startPoint x: 209, startPoint y: 260, endPoint x: 217, endPoint y: 260, distance: 7.5
click at [217, 260] on div at bounding box center [212, 263] width 71 height 9
click at [173, 266] on icon at bounding box center [172, 263] width 5 height 7
click at [18, 264] on div "1:52 / 4:18" at bounding box center [226, 263] width 422 height 9
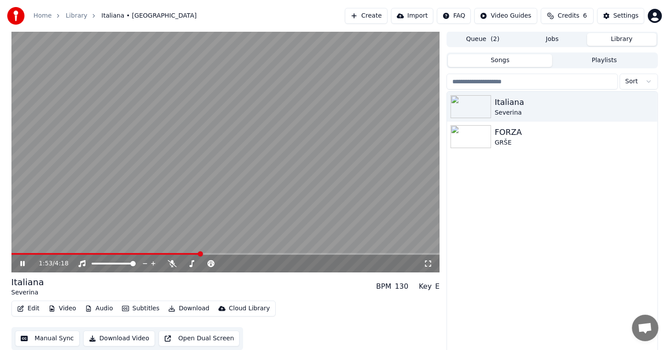
click at [23, 263] on icon at bounding box center [22, 263] width 4 height 5
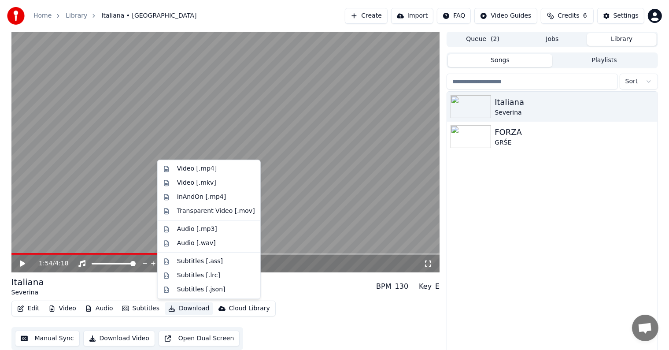
click at [180, 308] on button "Download" at bounding box center [189, 308] width 48 height 12
click at [205, 167] on div "Video [.mp4]" at bounding box center [197, 168] width 40 height 9
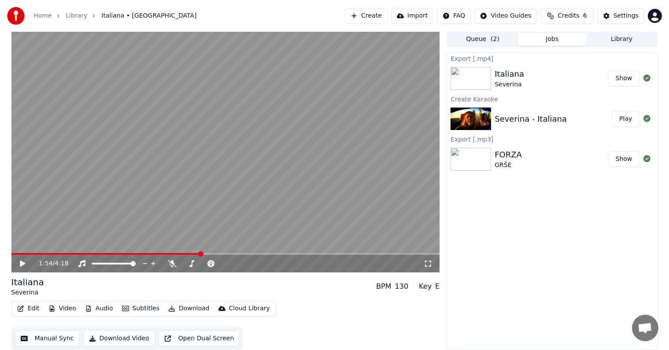
click at [627, 78] on button "Show" at bounding box center [625, 79] width 32 height 16
click at [536, 158] on div "FORZA GRŠE" at bounding box center [551, 159] width 113 height 21
click at [180, 307] on button "Download" at bounding box center [189, 308] width 48 height 12
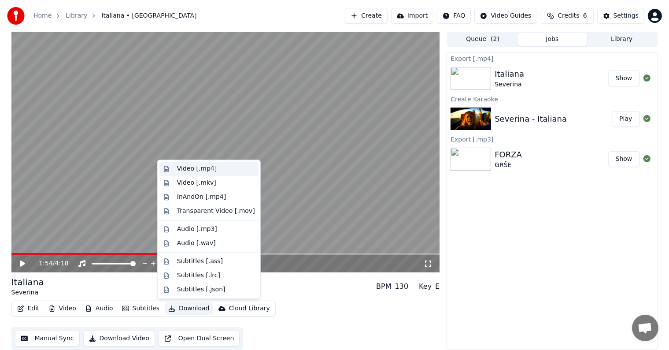
click at [209, 172] on div "Video [.mp4]" at bounding box center [197, 168] width 40 height 9
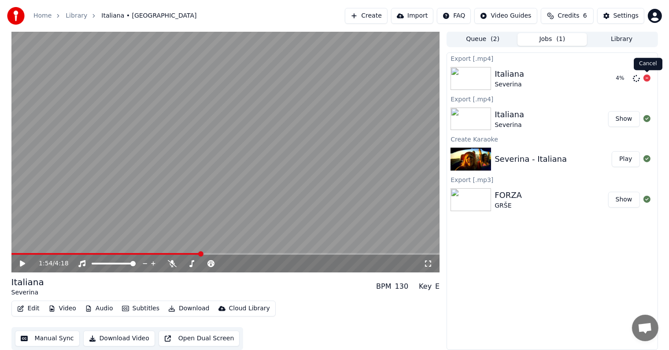
click at [647, 80] on icon at bounding box center [647, 77] width 7 height 7
click at [647, 78] on icon at bounding box center [647, 77] width 7 height 7
click at [648, 77] on icon at bounding box center [647, 77] width 7 height 7
click at [527, 196] on div "FORZA GRŠE" at bounding box center [551, 199] width 113 height 21
click at [478, 195] on img at bounding box center [471, 199] width 41 height 23
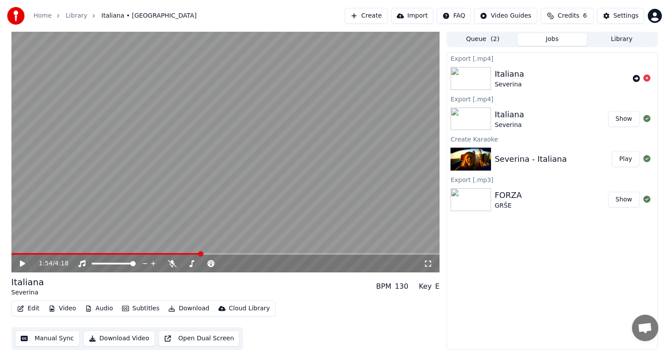
click at [478, 194] on img at bounding box center [471, 199] width 41 height 23
click at [477, 160] on img at bounding box center [471, 159] width 41 height 23
click at [477, 123] on img at bounding box center [471, 119] width 41 height 23
click at [494, 187] on div "FORZA GRŠE Show" at bounding box center [552, 200] width 210 height 30
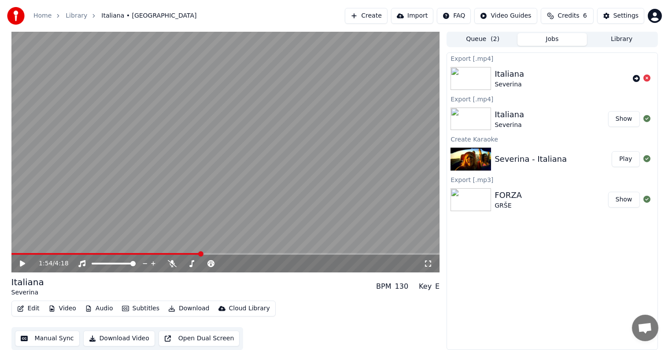
click at [584, 250] on div "Export [.mp4] Italiana Severina Export [.mp4] Italiana Severina Show Create Kar…" at bounding box center [552, 201] width 211 height 298
click at [512, 56] on div "Export [.mp4]" at bounding box center [552, 58] width 210 height 11
click at [503, 76] on div "Italiana" at bounding box center [510, 74] width 30 height 12
click at [621, 35] on button "Library" at bounding box center [623, 39] width 70 height 13
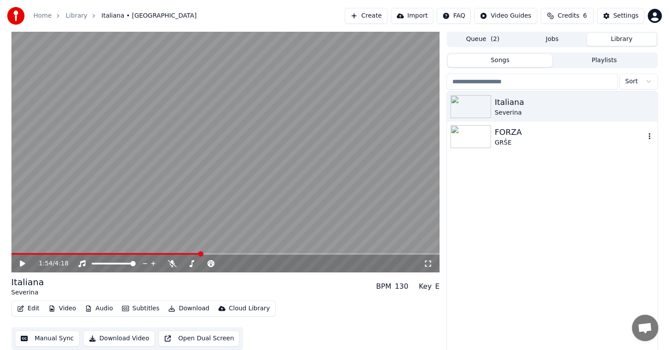
click at [516, 135] on div "FORZA" at bounding box center [570, 132] width 150 height 12
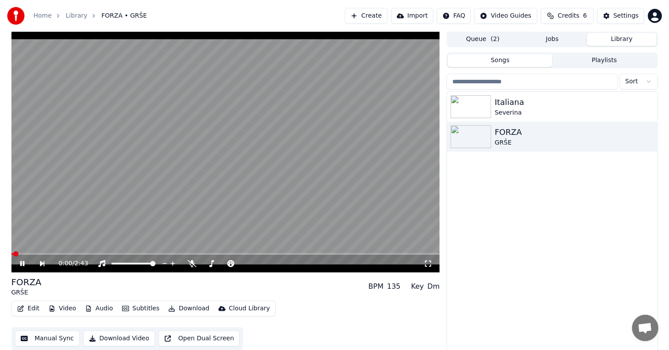
click at [180, 311] on button "Download" at bounding box center [189, 308] width 48 height 12
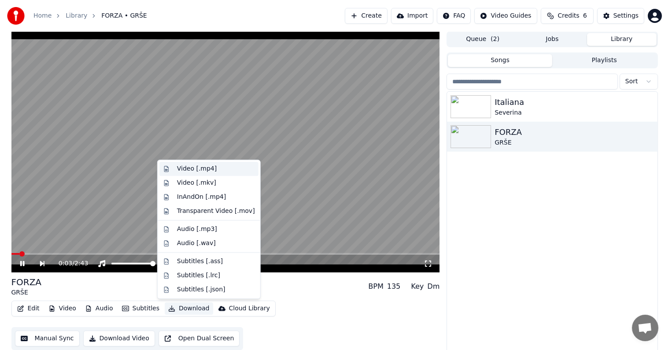
click at [211, 171] on div "Video [.mp4]" at bounding box center [197, 168] width 40 height 9
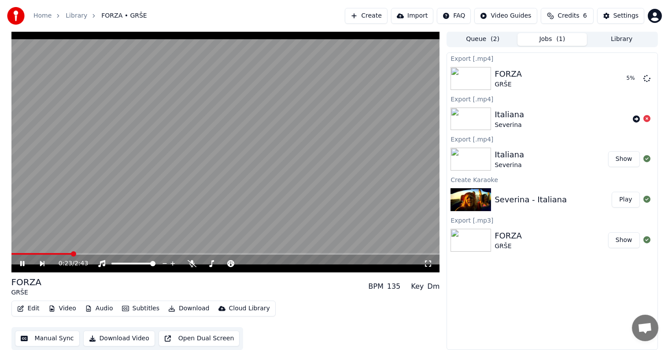
click at [71, 254] on span at bounding box center [225, 254] width 429 height 2
click at [90, 251] on video at bounding box center [225, 151] width 429 height 241
click at [19, 266] on icon at bounding box center [29, 263] width 20 height 7
click at [189, 266] on icon at bounding box center [192, 263] width 9 height 7
drag, startPoint x: 148, startPoint y: 268, endPoint x: 137, endPoint y: 268, distance: 11.0
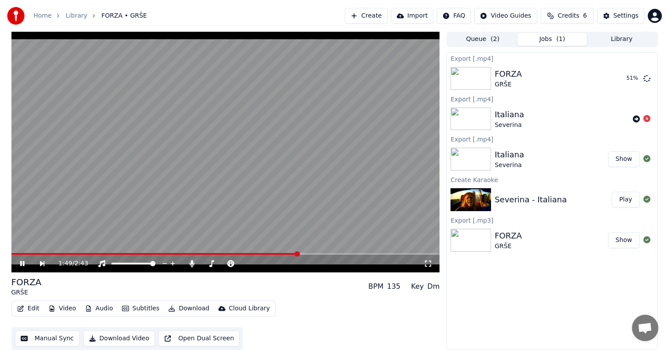
click at [131, 271] on div "1:49 / 2:43" at bounding box center [225, 264] width 429 height 18
click at [120, 266] on span at bounding box center [121, 263] width 5 height 5
click at [25, 261] on icon at bounding box center [29, 263] width 20 height 7
click at [536, 296] on div "Export [.mp4] FORZA [DEMOGRAPHIC_DATA] 54 % Export [.mp4] Italiana Severina Exp…" at bounding box center [552, 201] width 211 height 298
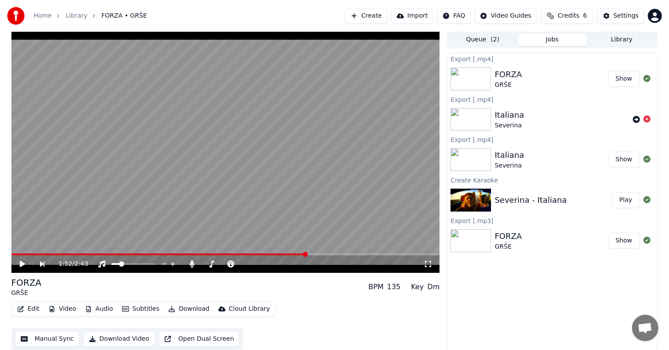
click at [622, 85] on button "Show" at bounding box center [625, 79] width 32 height 16
